Goal: Information Seeking & Learning: Learn about a topic

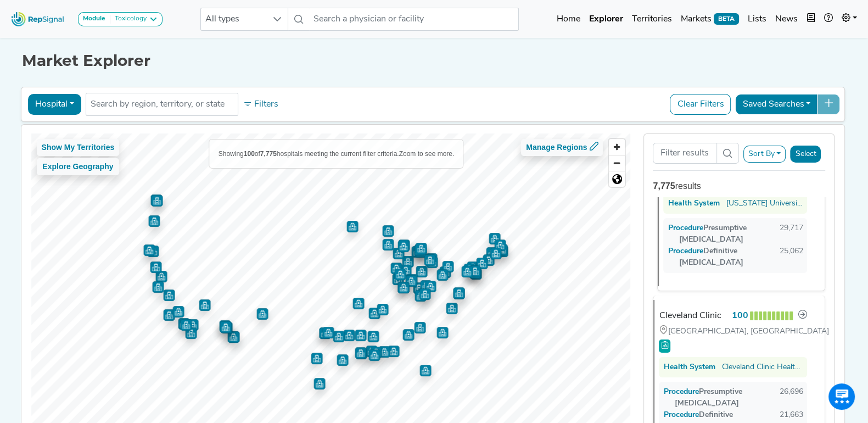
scroll to position [80, 0]
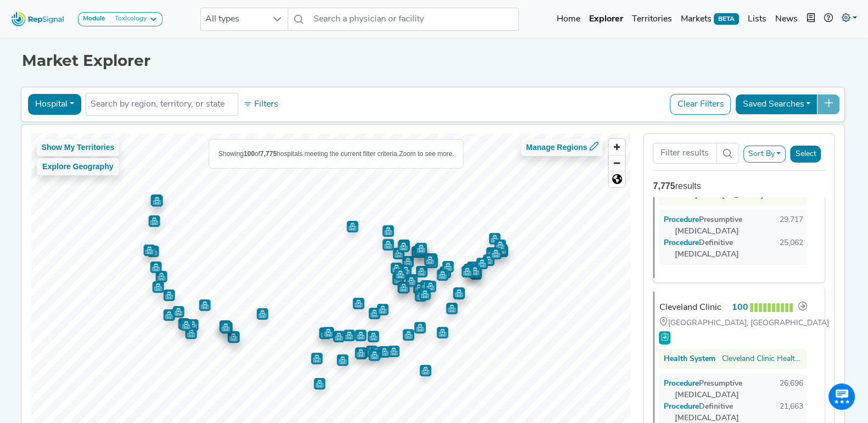
click at [851, 20] on link at bounding box center [849, 19] width 24 height 22
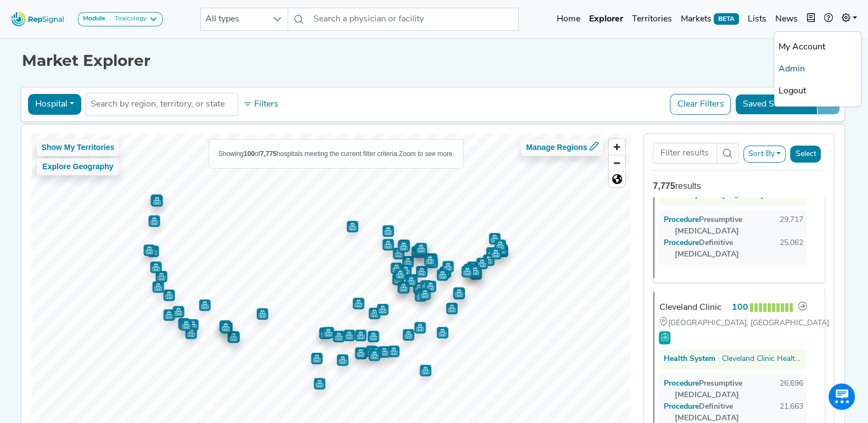
click at [797, 67] on link "Admin" at bounding box center [817, 69] width 87 height 22
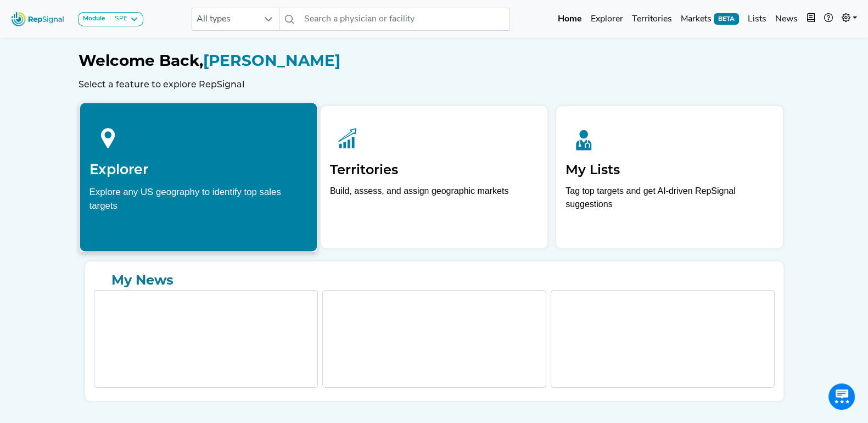
click at [239, 151] on div at bounding box center [198, 136] width 219 height 49
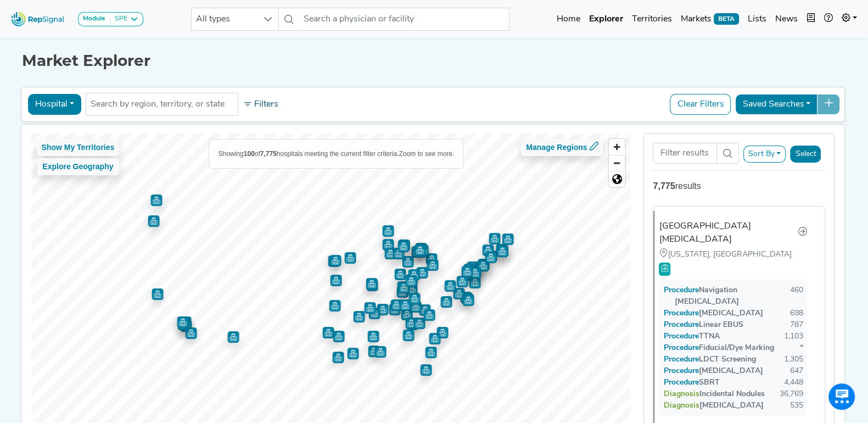
click at [260, 98] on button "Filters" at bounding box center [260, 104] width 41 height 19
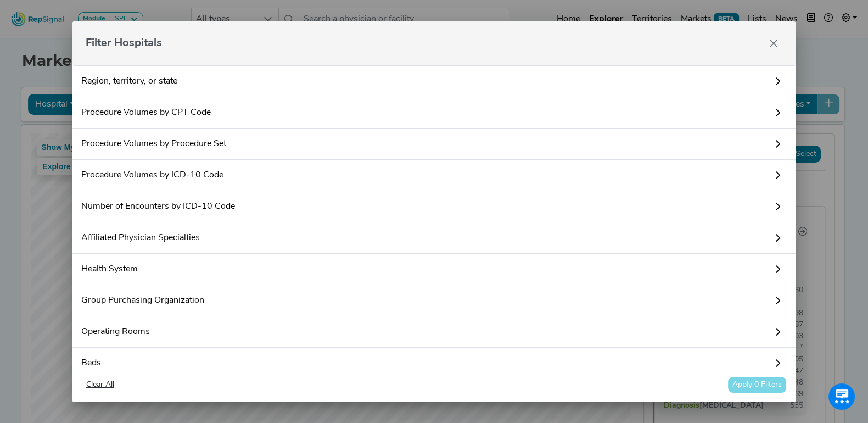
click at [269, 138] on link "Procedure Volumes by Procedure Set" at bounding box center [434, 143] width 724 height 31
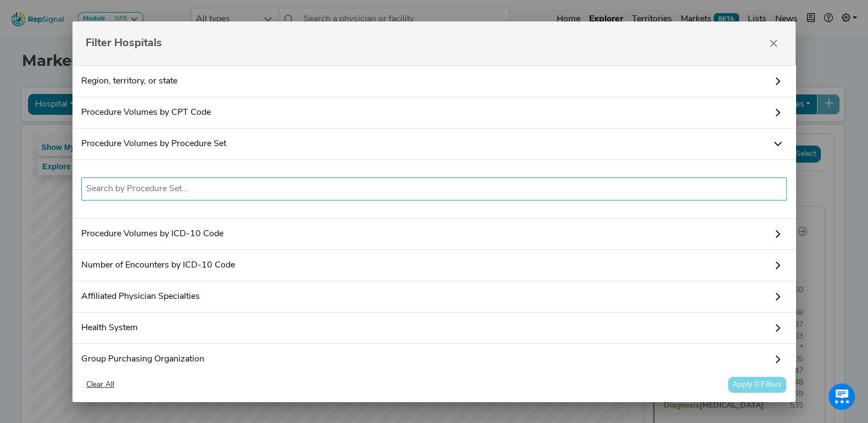
click at [228, 193] on input "text" at bounding box center [434, 188] width 696 height 13
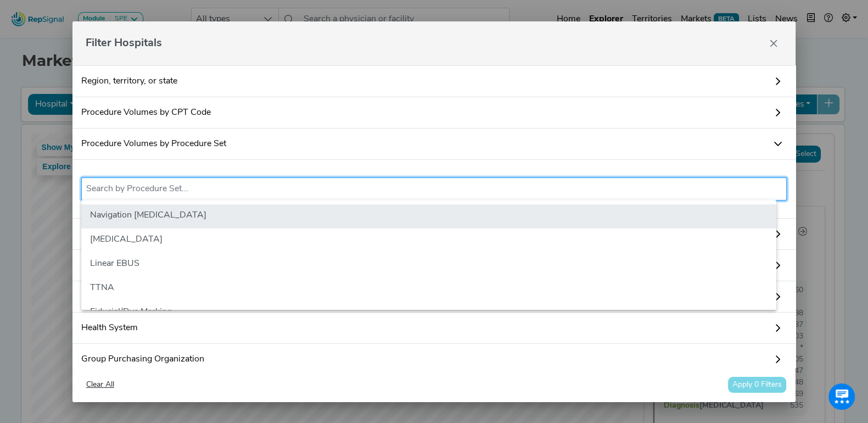
click at [200, 214] on li "Navigation [MEDICAL_DATA]" at bounding box center [428, 216] width 695 height 24
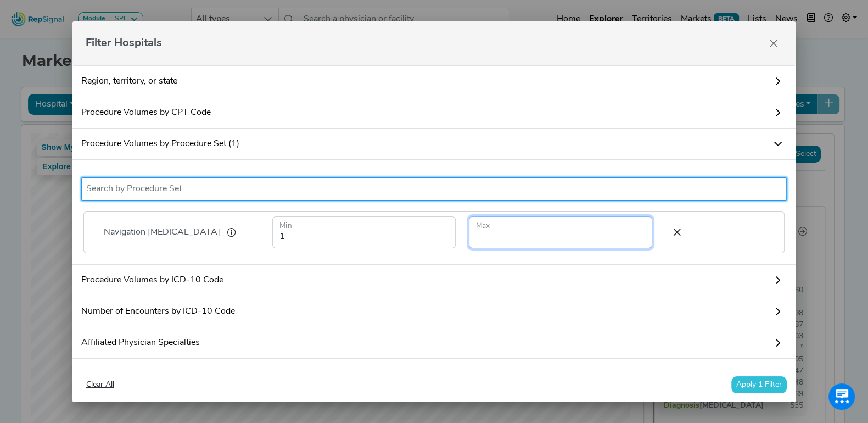
click at [517, 235] on input "number" at bounding box center [560, 232] width 183 height 32
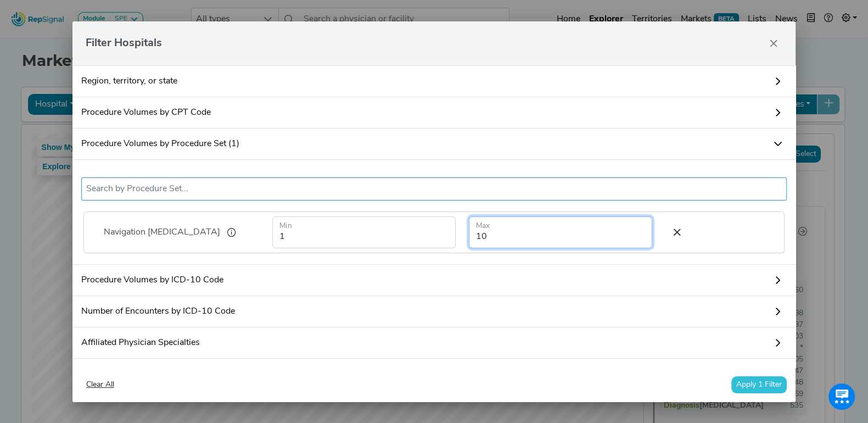
type input "10"
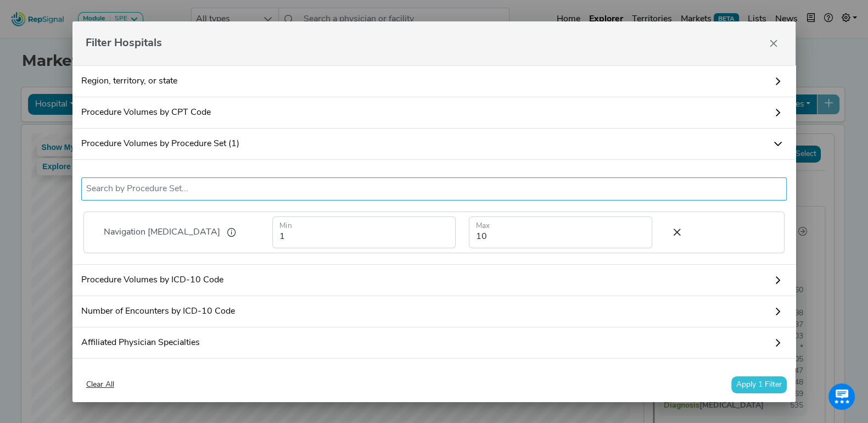
click at [345, 191] on input "text" at bounding box center [434, 188] width 696 height 13
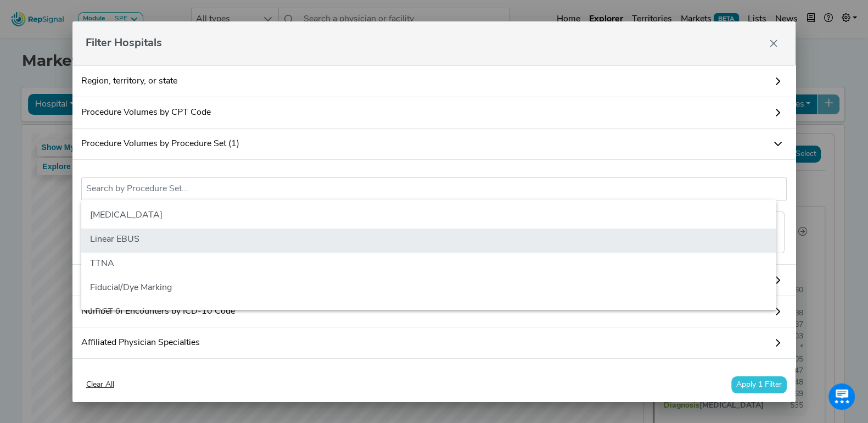
click at [273, 232] on li "Linear EBUS" at bounding box center [428, 240] width 695 height 24
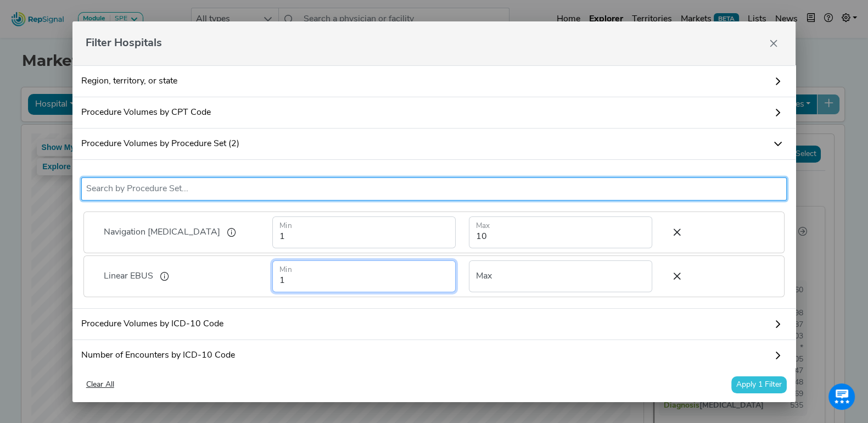
click at [334, 279] on input "1" at bounding box center [363, 276] width 183 height 32
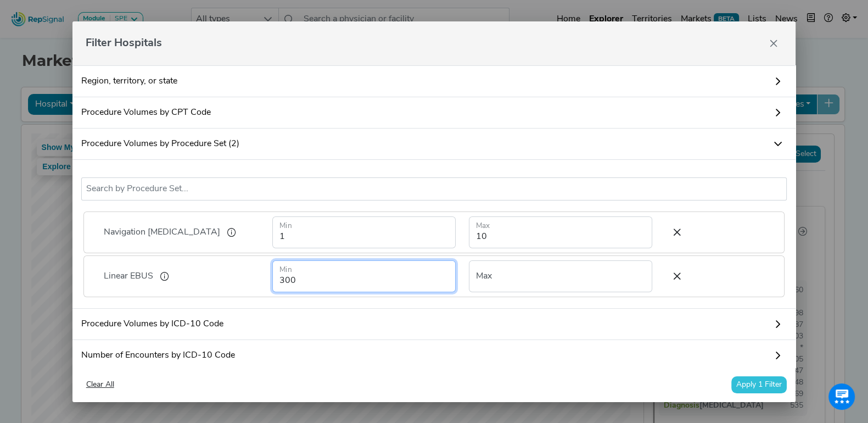
type input "300"
click at [401, 309] on div "Navigation [MEDICAL_DATA] Linear EBUS No results found Navigation [MEDICAL_DATA…" at bounding box center [434, 234] width 724 height 149
click at [768, 381] on button "Apply 1 Filter" at bounding box center [758, 384] width 55 height 17
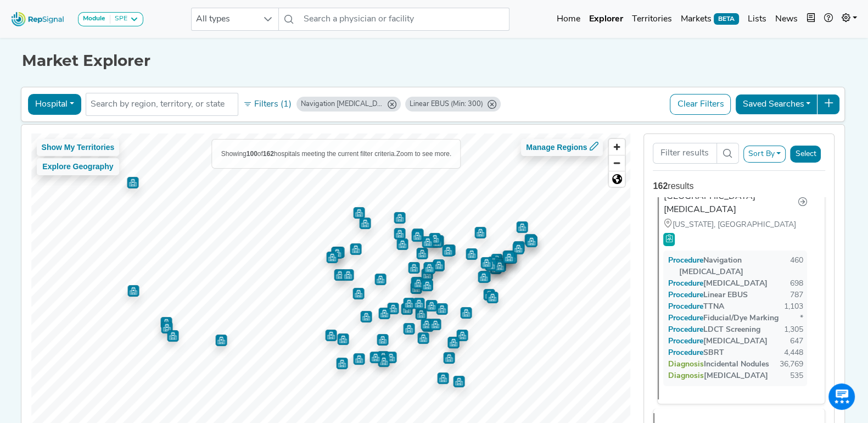
scroll to position [31, 0]
click at [266, 92] on div "Hospital Physician Hospital ASC Office Health System No results found Filters (…" at bounding box center [433, 104] width 815 height 25
click at [262, 99] on button "Filters (1)" at bounding box center [267, 104] width 54 height 19
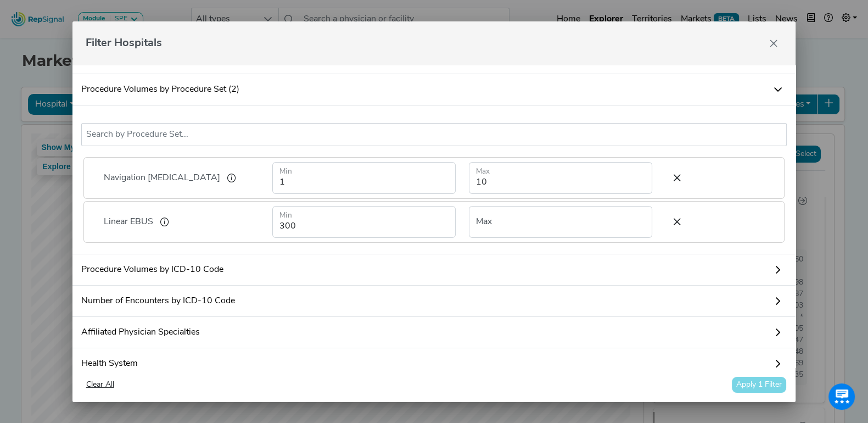
scroll to position [54, 0]
click at [491, 188] on input "10" at bounding box center [560, 178] width 183 height 32
type input "1"
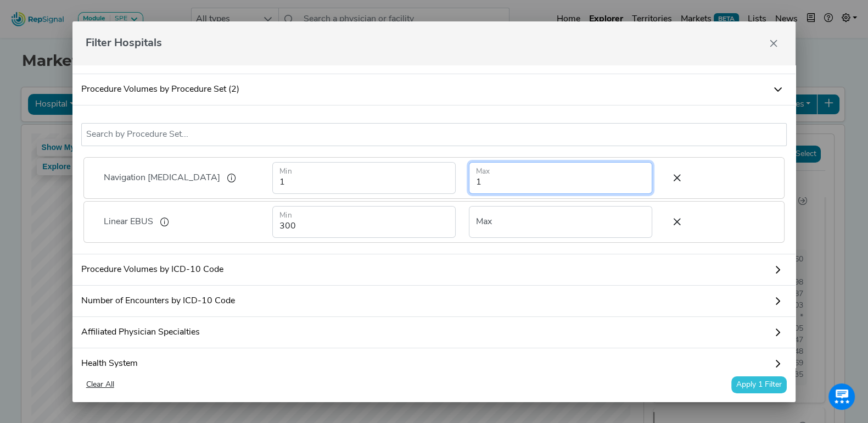
type input "1"
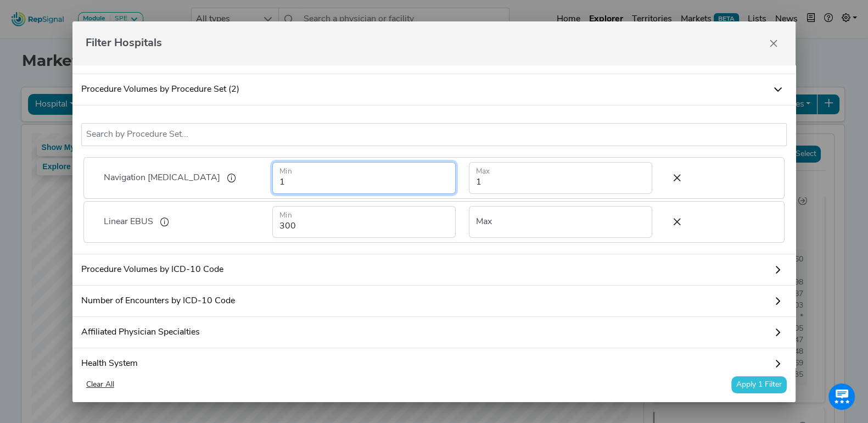
click at [307, 188] on input "1" at bounding box center [363, 178] width 183 height 32
click at [307, 188] on input "number" at bounding box center [363, 178] width 183 height 32
click at [408, 309] on link "Number of Encounters by ICD-10 Code" at bounding box center [434, 300] width 724 height 31
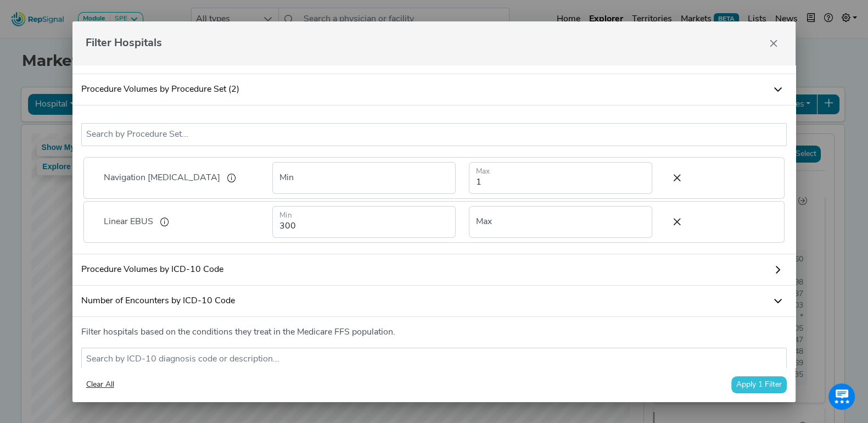
click at [763, 386] on button "Apply 1 Filter" at bounding box center [758, 384] width 55 height 17
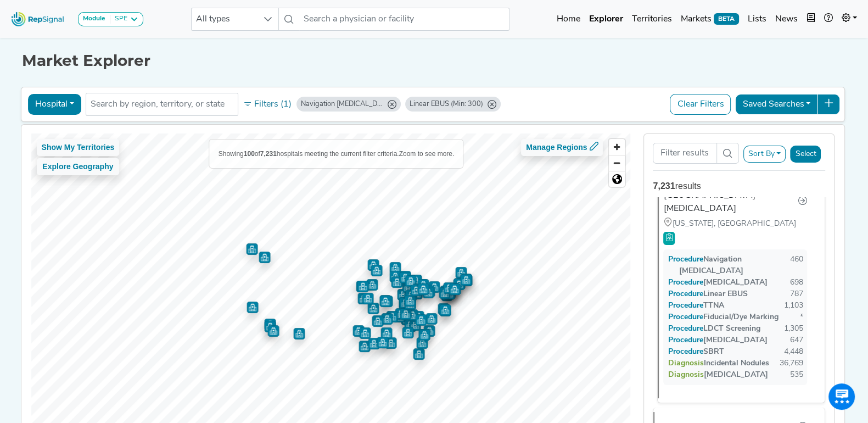
scroll to position [0, 0]
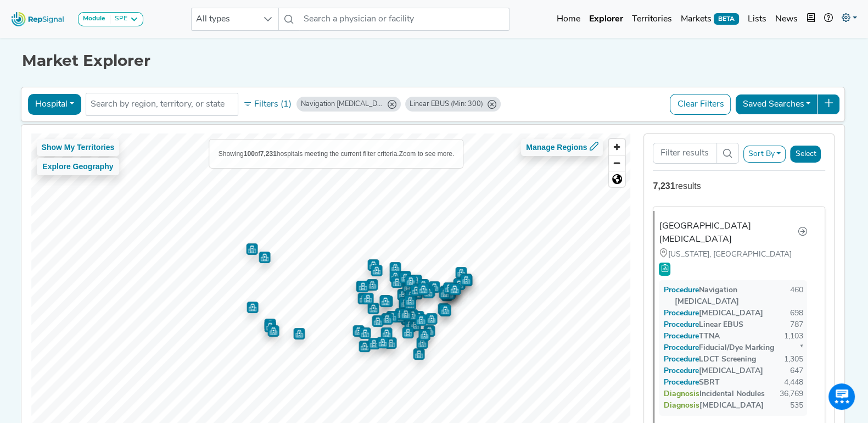
click at [844, 16] on icon at bounding box center [846, 17] width 9 height 9
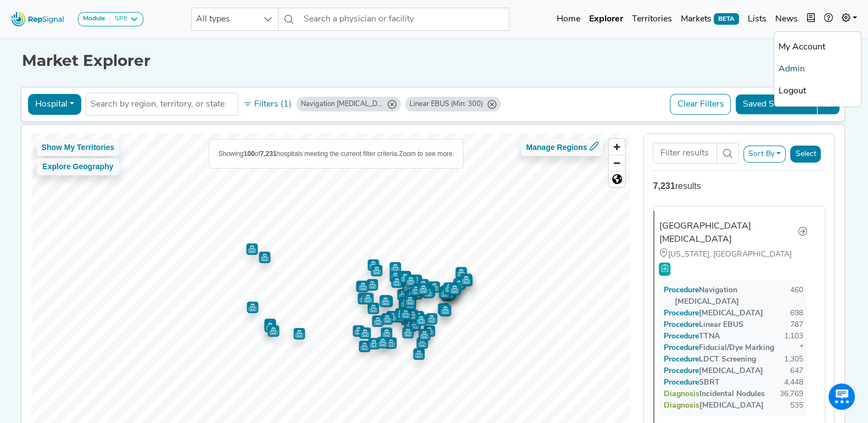
click at [796, 65] on link "Admin" at bounding box center [817, 69] width 87 height 22
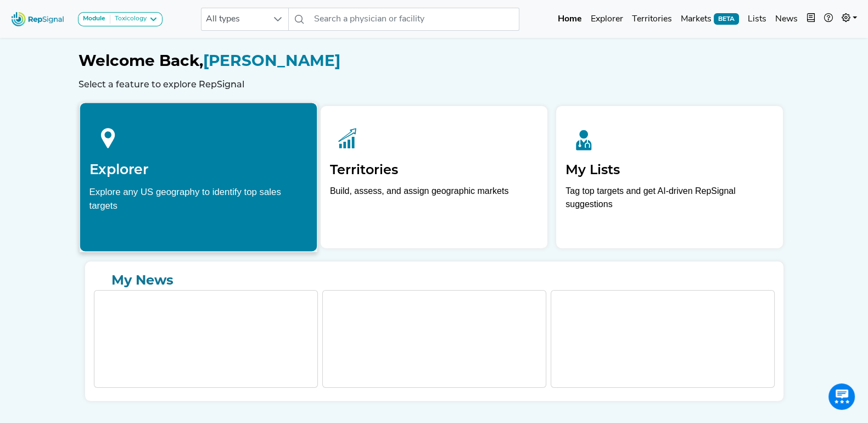
click at [145, 171] on h2 "Explorer" at bounding box center [198, 169] width 219 height 16
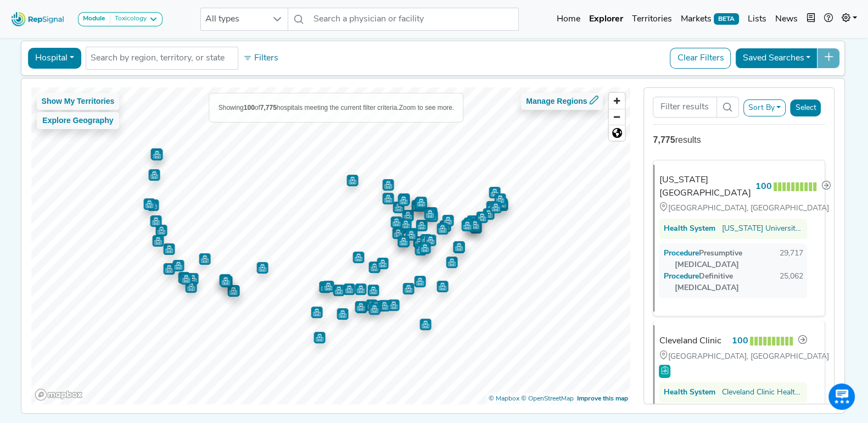
scroll to position [92, 0]
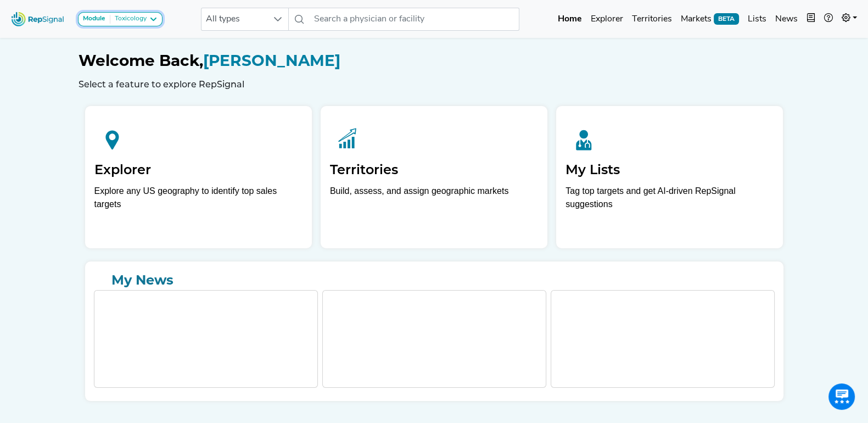
click at [149, 18] on icon at bounding box center [153, 19] width 9 height 9
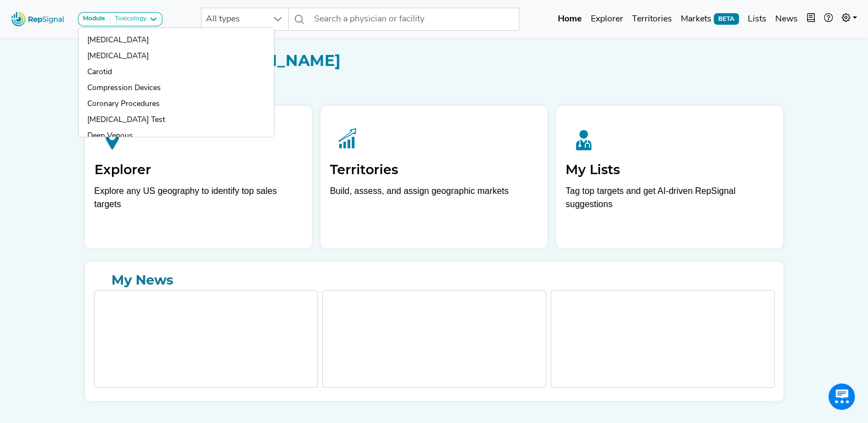
click at [589, 68] on h1 "Welcome Back, Tim Miller" at bounding box center [435, 61] width 712 height 19
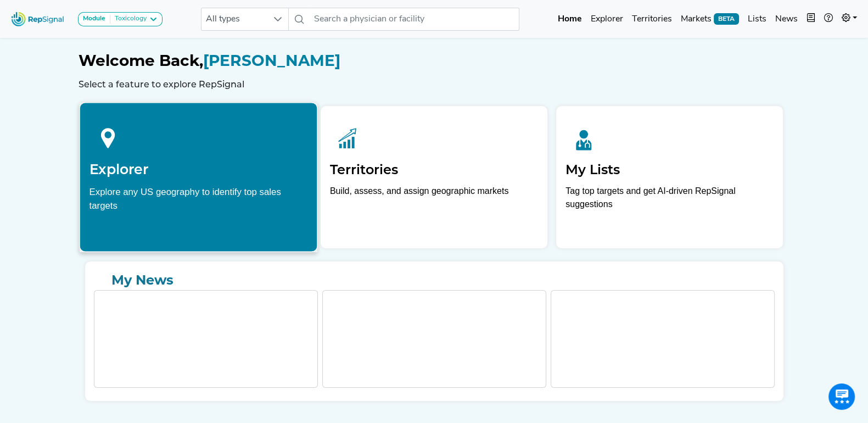
click at [177, 182] on div "Explorer Explore any US geography to identify top sales targets" at bounding box center [198, 165] width 237 height 125
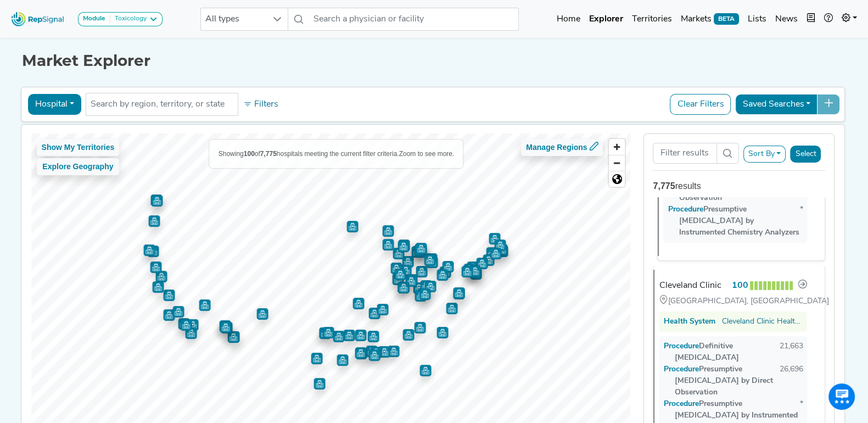
scroll to position [68, 0]
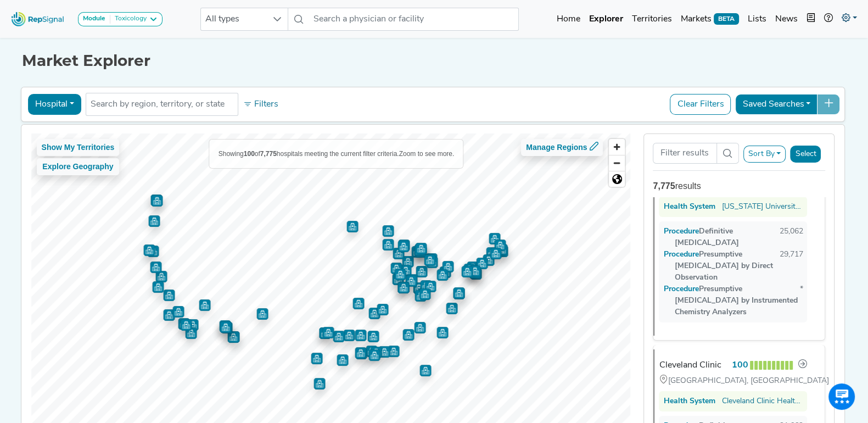
click at [840, 15] on link at bounding box center [849, 19] width 24 height 22
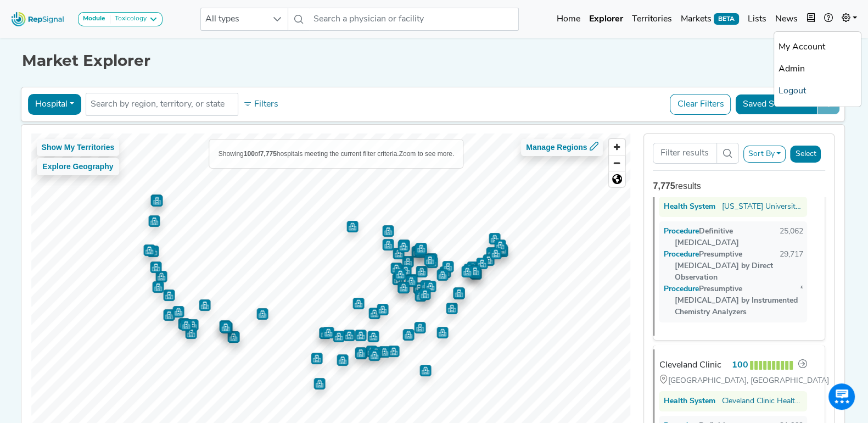
click at [806, 89] on link "Logout" at bounding box center [817, 91] width 87 height 22
